Goal: Task Accomplishment & Management: Complete application form

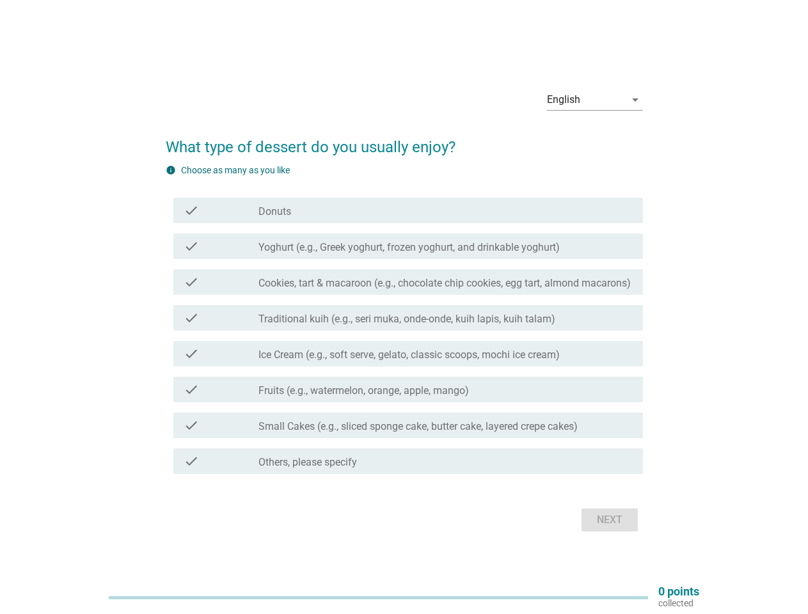
click at [404, 307] on div "check check_box_outline_blank Traditional kuih (e.g., seri muka, onde-onde, kui…" at bounding box center [408, 318] width 470 height 26
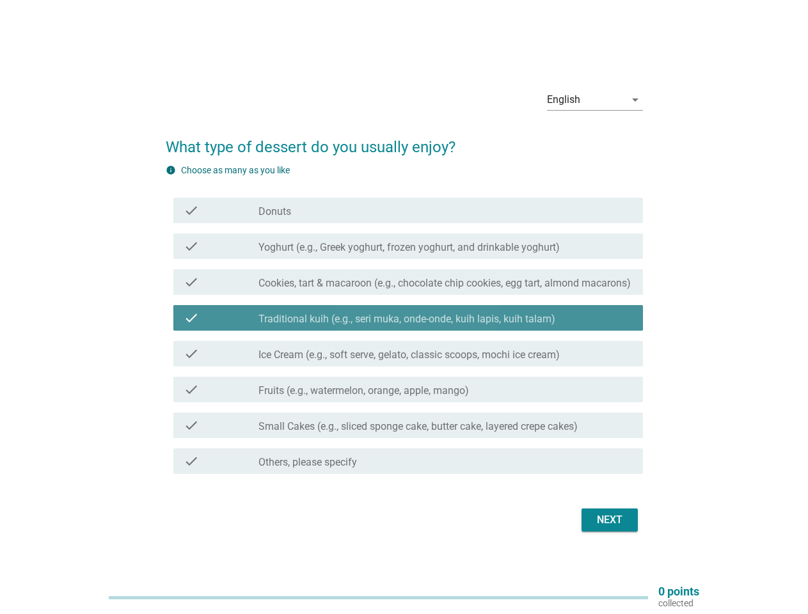
click at [595, 100] on div "English" at bounding box center [586, 100] width 78 height 20
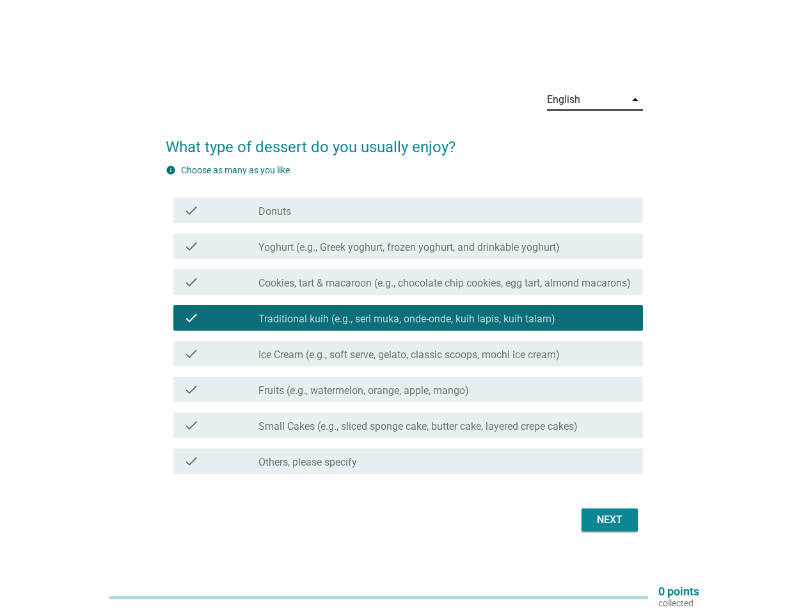
click at [404, 321] on label "Traditional kuih (e.g., seri muka, onde-onde, kuih lapis, kuih talam)" at bounding box center [407, 319] width 297 height 13
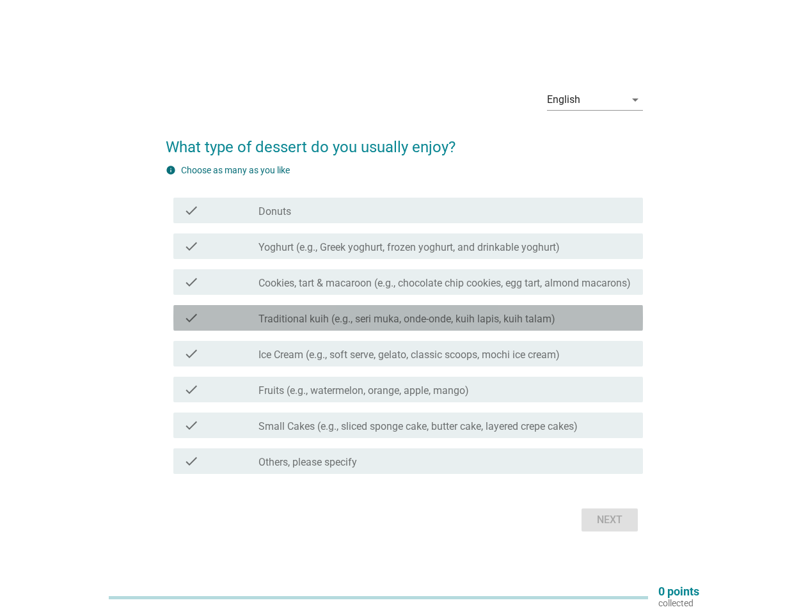
click at [408, 211] on div "check_box_outline_blank Donuts" at bounding box center [446, 210] width 374 height 15
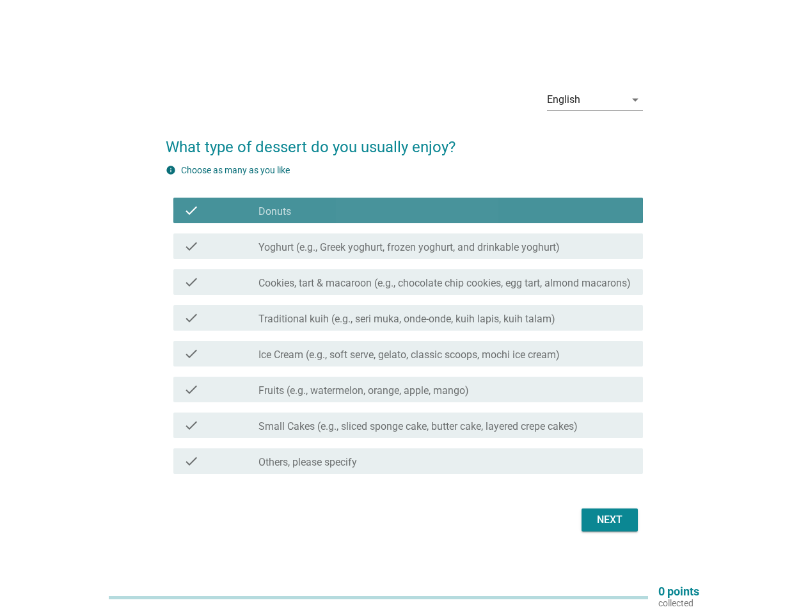
click at [408, 211] on div "check_box_outline_blank Donuts" at bounding box center [446, 210] width 374 height 15
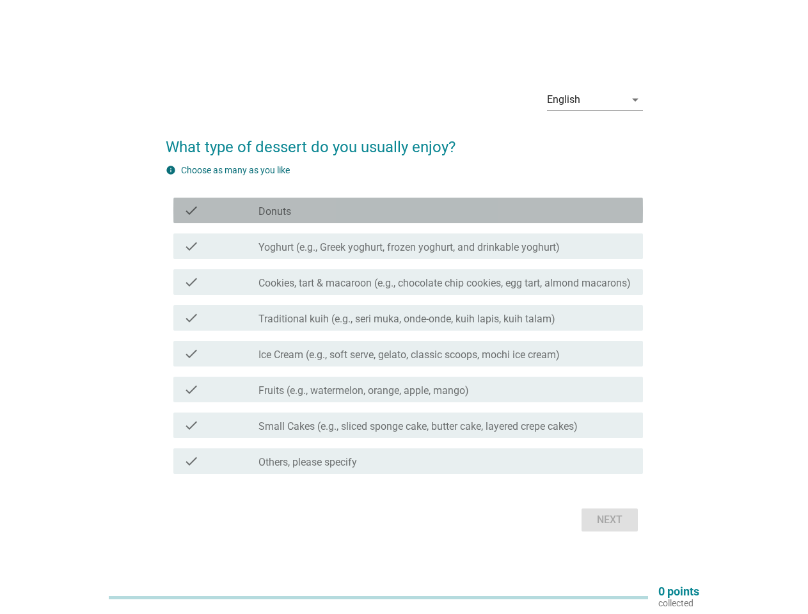
click at [275, 212] on label "Donuts" at bounding box center [275, 211] width 33 height 13
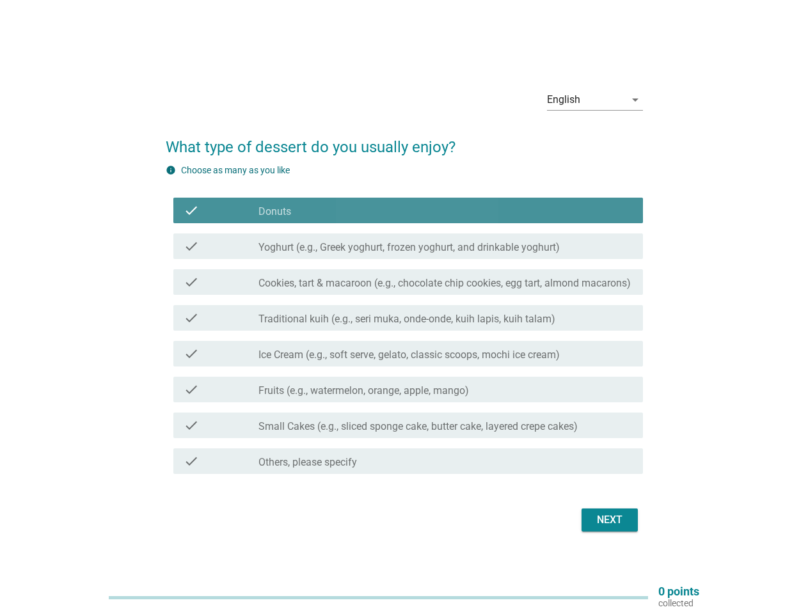
click at [275, 212] on label "Donuts" at bounding box center [275, 211] width 33 height 13
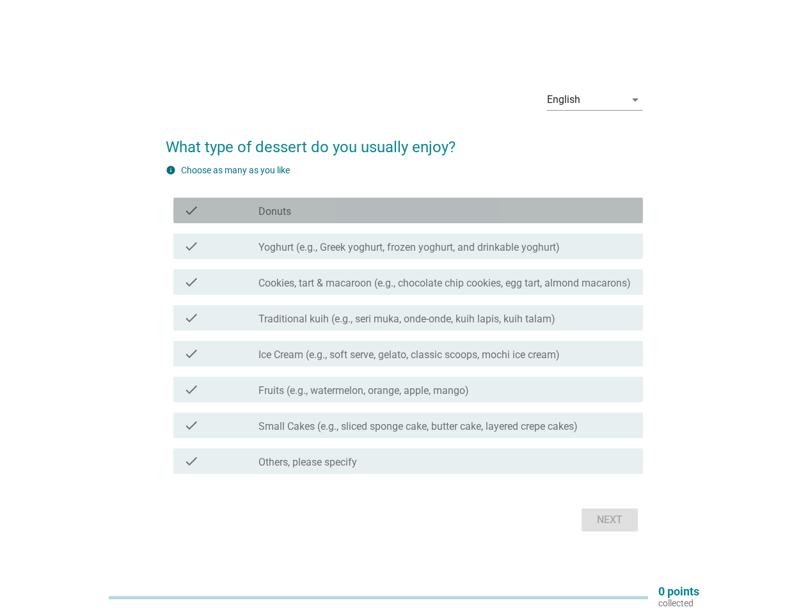
click at [408, 246] on label "Yoghurt (e.g., Greek yoghurt, frozen yoghurt, and drinkable yoghurt)" at bounding box center [409, 247] width 301 height 13
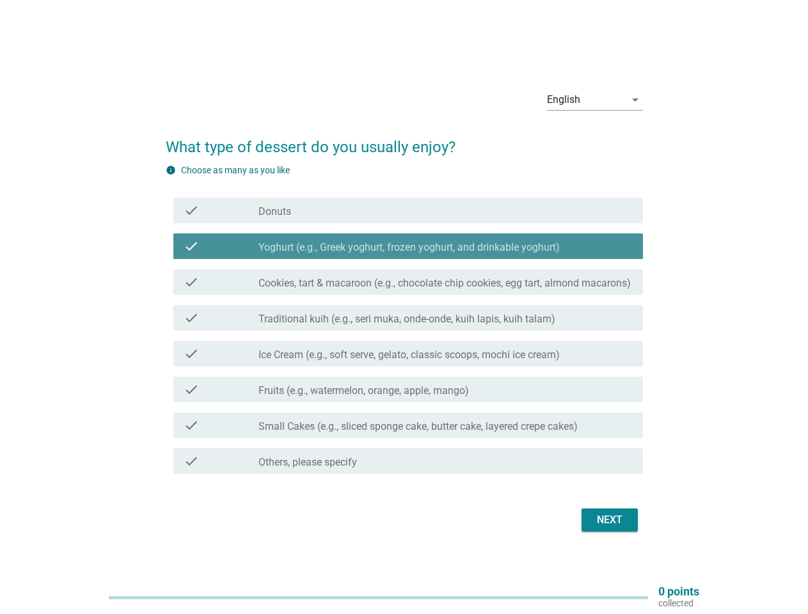
click at [408, 246] on label "Yoghurt (e.g., Greek yoghurt, frozen yoghurt, and drinkable yoghurt)" at bounding box center [409, 247] width 301 height 13
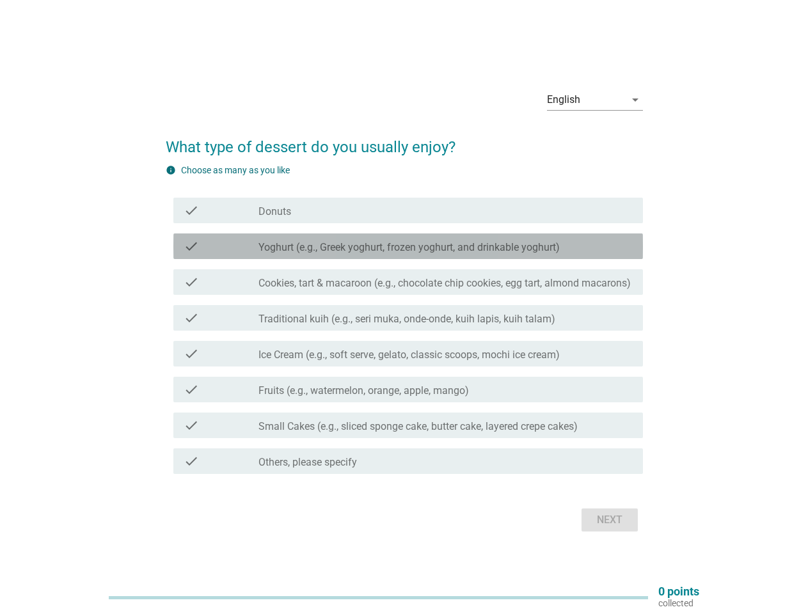
click at [410, 248] on label "Yoghurt (e.g., Greek yoghurt, frozen yoghurt, and drinkable yoghurt)" at bounding box center [409, 247] width 301 height 13
